Goal: Task Accomplishment & Management: Use online tool/utility

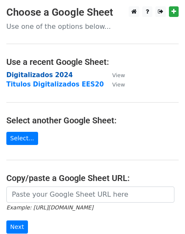
click at [37, 75] on strong "Digitalizados 2024" at bounding box center [39, 75] width 67 height 8
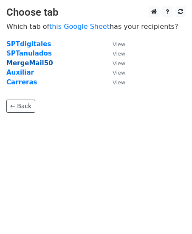
click at [29, 64] on strong "MergeMail50" at bounding box center [29, 63] width 47 height 8
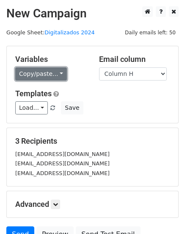
click at [53, 77] on link "Copy/paste..." at bounding box center [41, 73] width 52 height 13
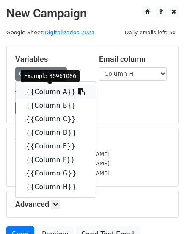
click at [53, 95] on link "{{Column A}}" at bounding box center [56, 92] width 80 height 14
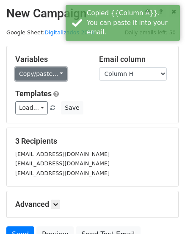
click at [45, 76] on link "Copy/paste..." at bounding box center [41, 73] width 52 height 13
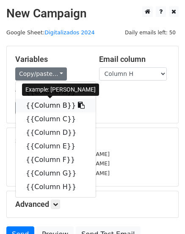
click at [42, 107] on link "{{Column B}}" at bounding box center [56, 106] width 80 height 14
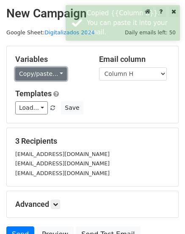
click at [42, 76] on link "Copy/paste..." at bounding box center [41, 73] width 52 height 13
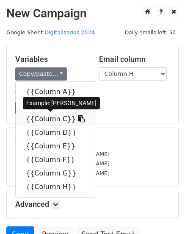
click at [40, 121] on link "{{Column C}}" at bounding box center [56, 119] width 80 height 14
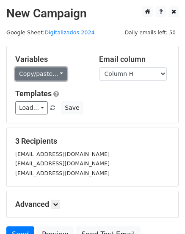
click at [52, 76] on link "Copy/paste..." at bounding box center [41, 73] width 52 height 13
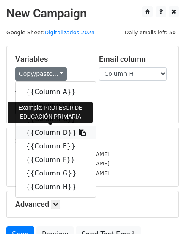
click at [51, 132] on link "{{Column D}}" at bounding box center [56, 133] width 80 height 14
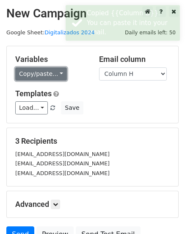
click at [53, 73] on link "Copy/paste..." at bounding box center [41, 73] width 52 height 13
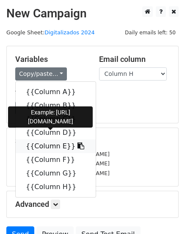
click at [52, 147] on link "{{Column E}}" at bounding box center [56, 147] width 80 height 14
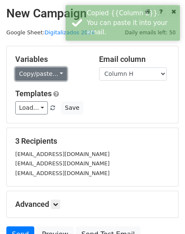
click at [59, 72] on link "Copy/paste..." at bounding box center [41, 73] width 52 height 13
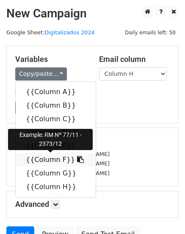
click at [53, 162] on link "{{Column F}}" at bounding box center [56, 160] width 80 height 14
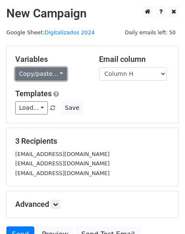
click at [47, 73] on link "Copy/paste..." at bounding box center [41, 73] width 52 height 13
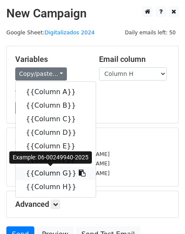
click at [48, 174] on link "{{Column G}}" at bounding box center [56, 174] width 80 height 14
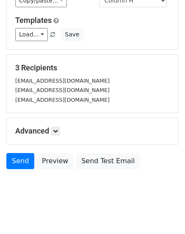
scroll to position [81, 0]
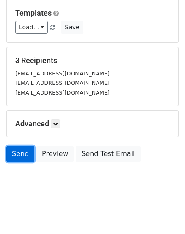
click at [24, 158] on link "Send" at bounding box center [20, 154] width 28 height 16
